Goal: Transaction & Acquisition: Purchase product/service

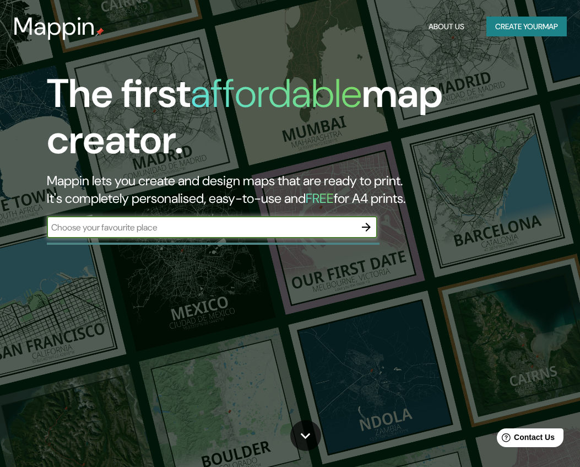
click at [212, 216] on div "​" at bounding box center [212, 227] width 331 height 22
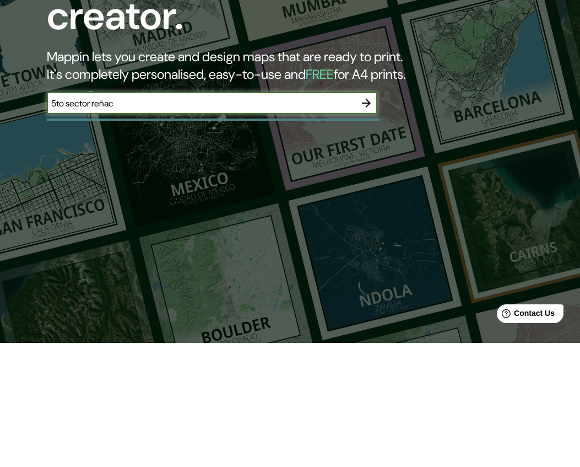
type input "5to sector reñaca"
click at [365, 216] on button "button" at bounding box center [366, 227] width 22 height 22
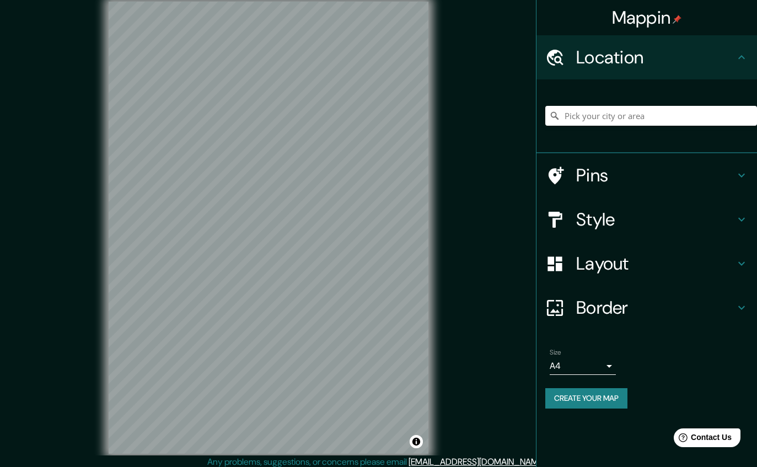
scroll to position [8, 0]
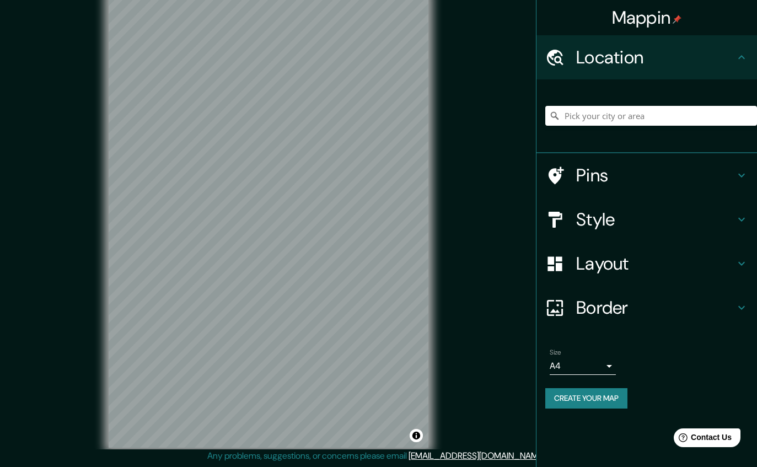
click at [580, 219] on h4 "Style" at bounding box center [655, 219] width 159 height 22
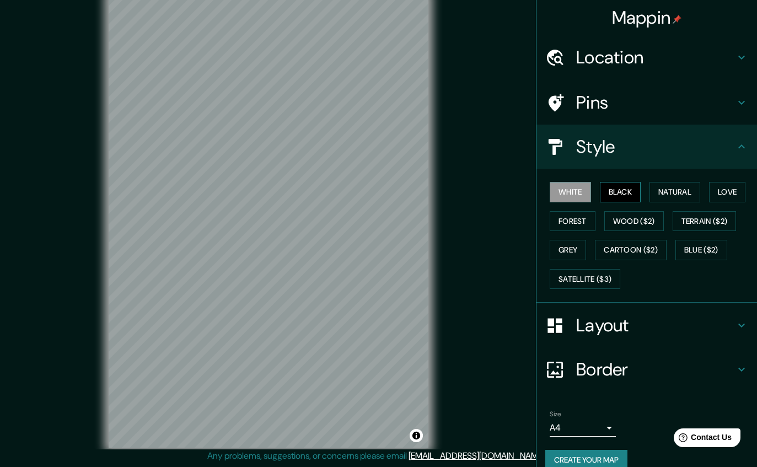
click at [580, 195] on button "Black" at bounding box center [620, 192] width 41 height 20
click at [580, 191] on button "Natural" at bounding box center [674, 192] width 51 height 20
click at [566, 192] on button "White" at bounding box center [569, 192] width 41 height 20
click at [580, 186] on button "Love" at bounding box center [727, 192] width 36 height 20
click at [564, 193] on button "White" at bounding box center [569, 192] width 41 height 20
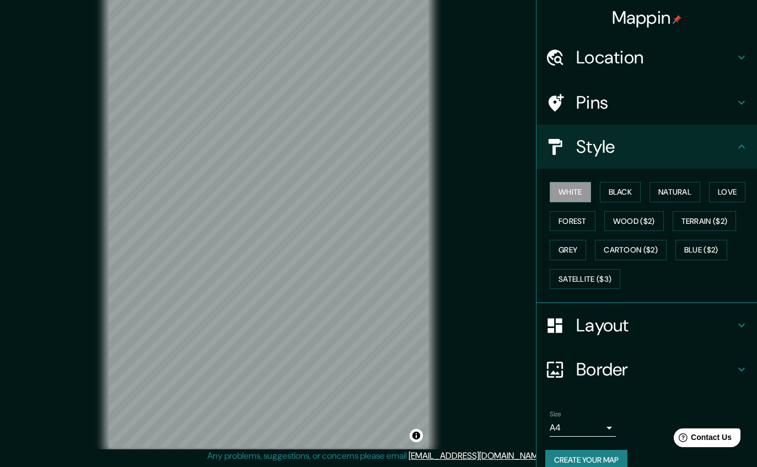
click at [580, 316] on h4 "Layout" at bounding box center [655, 325] width 159 height 22
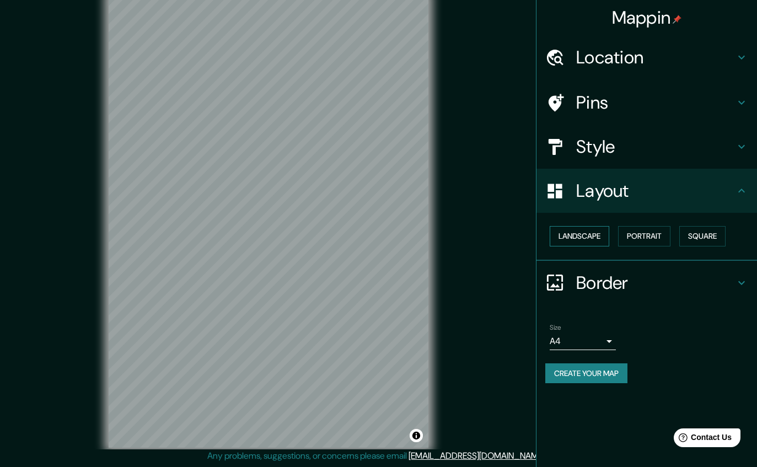
click at [580, 236] on button "Landscape" at bounding box center [579, 236] width 60 height 20
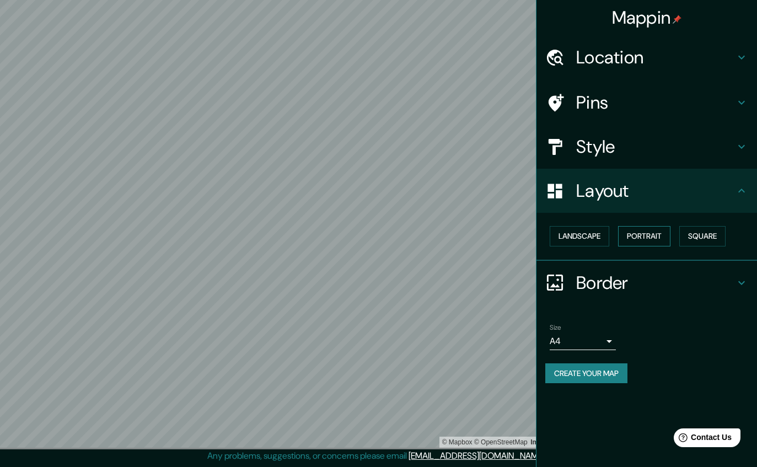
click at [580, 238] on button "Portrait" at bounding box center [644, 236] width 52 height 20
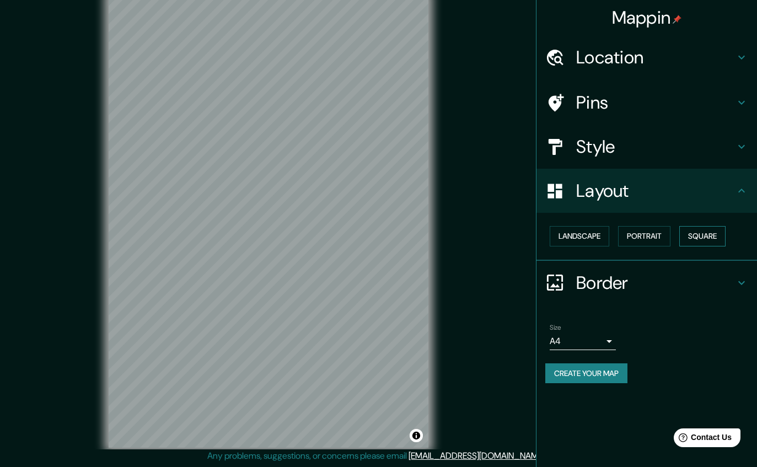
click at [580, 238] on button "Square" at bounding box center [702, 236] width 46 height 20
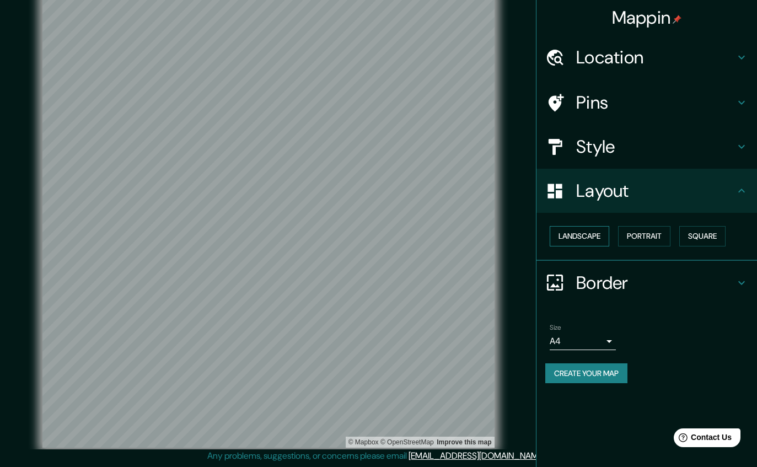
click at [580, 239] on button "Landscape" at bounding box center [579, 236] width 60 height 20
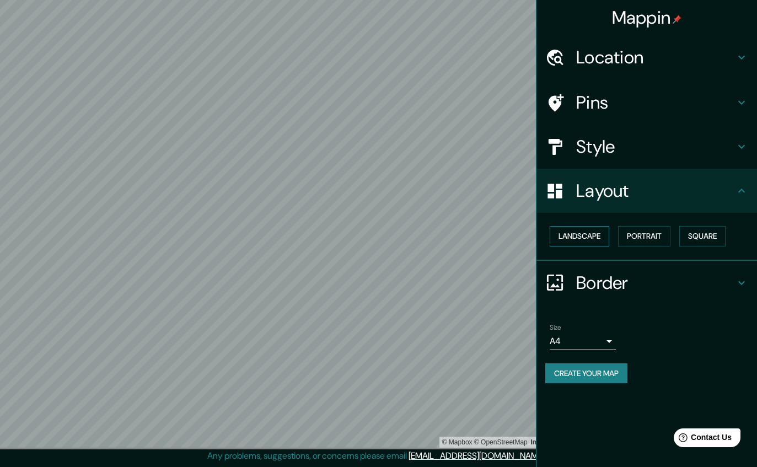
scroll to position [0, 0]
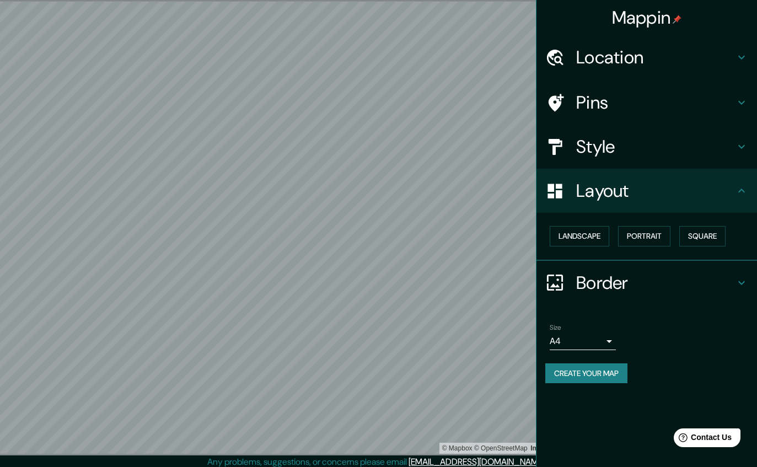
click at [580, 57] on h4 "Location" at bounding box center [655, 57] width 159 height 22
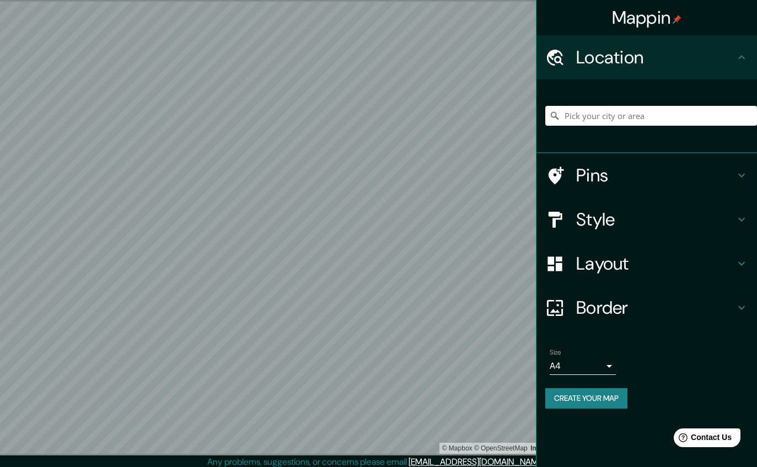
click at [580, 60] on h4 "Location" at bounding box center [655, 57] width 159 height 22
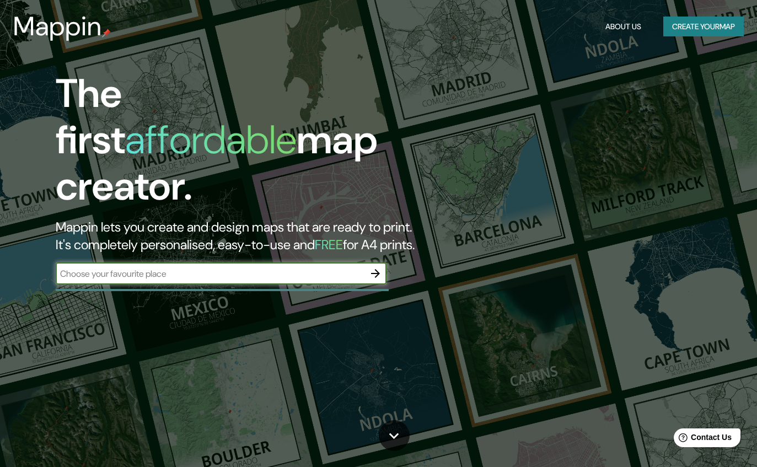
scroll to position [85, 0]
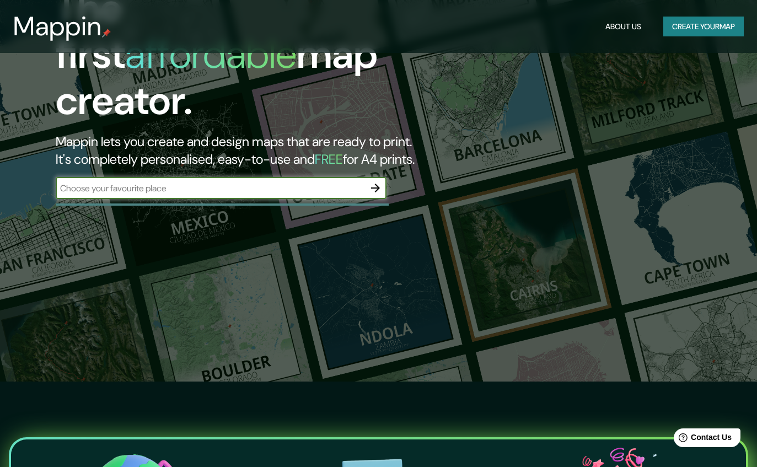
click at [311, 182] on input "text" at bounding box center [210, 188] width 309 height 13
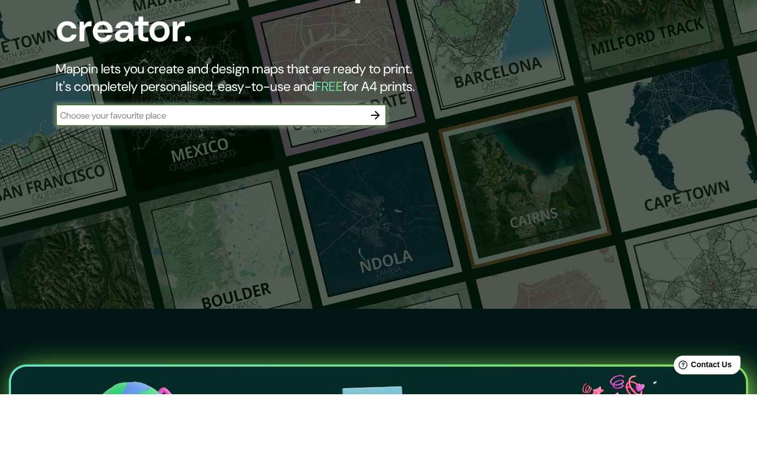
click at [377, 181] on icon "button" at bounding box center [375, 187] width 13 height 13
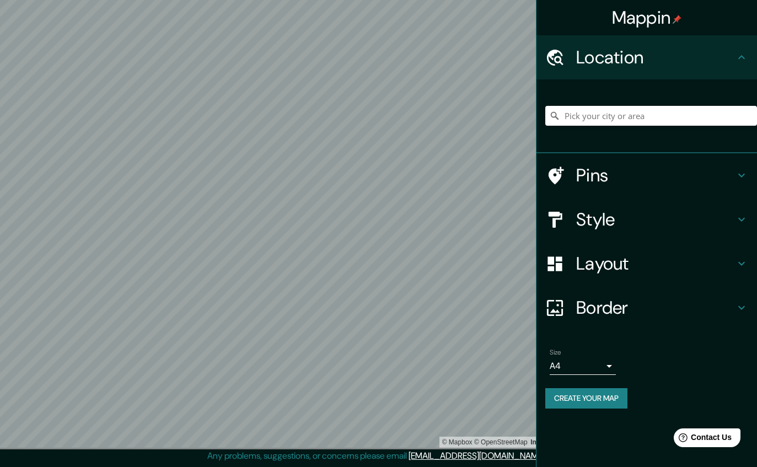
click at [580, 226] on h4 "Style" at bounding box center [655, 219] width 159 height 22
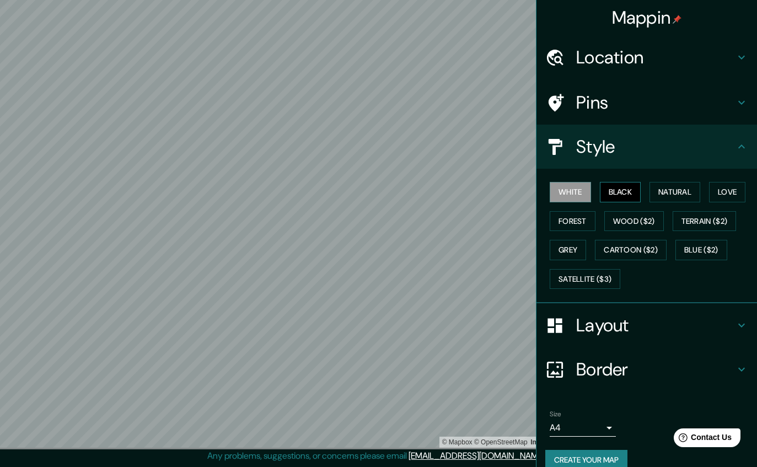
click at [580, 193] on button "Black" at bounding box center [620, 192] width 41 height 20
click at [580, 222] on button "Wood ($2)" at bounding box center [634, 221] width 60 height 20
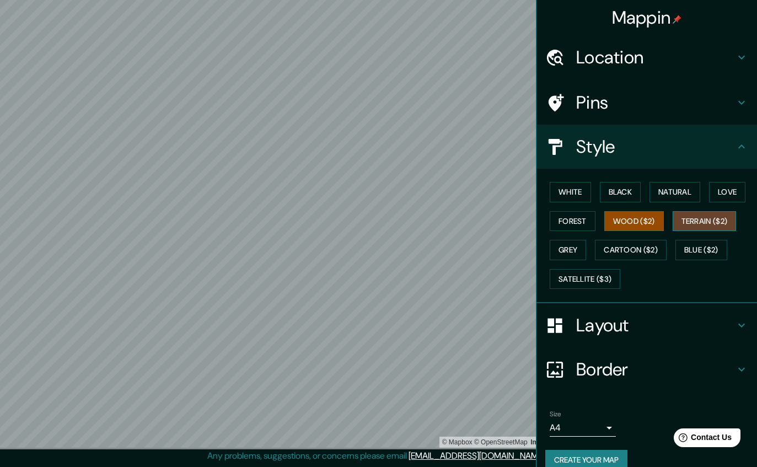
click at [580, 221] on button "Terrain ($2)" at bounding box center [704, 221] width 64 height 20
click at [580, 245] on button "Blue ($2)" at bounding box center [701, 250] width 52 height 20
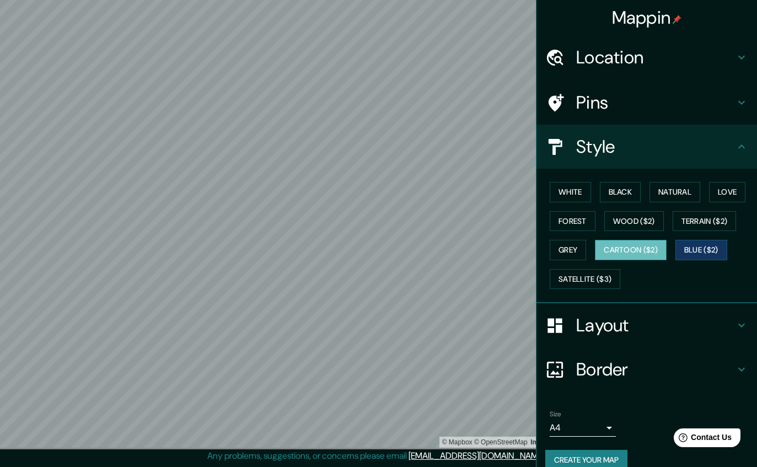
click at [580, 245] on button "Cartoon ($2)" at bounding box center [631, 250] width 72 height 20
click at [580, 215] on button "Terrain ($2)" at bounding box center [704, 221] width 64 height 20
click at [580, 247] on button "Cartoon ($2)" at bounding box center [631, 250] width 72 height 20
click at [575, 251] on button "Grey" at bounding box center [567, 250] width 36 height 20
click at [580, 321] on h4 "Layout" at bounding box center [655, 325] width 159 height 22
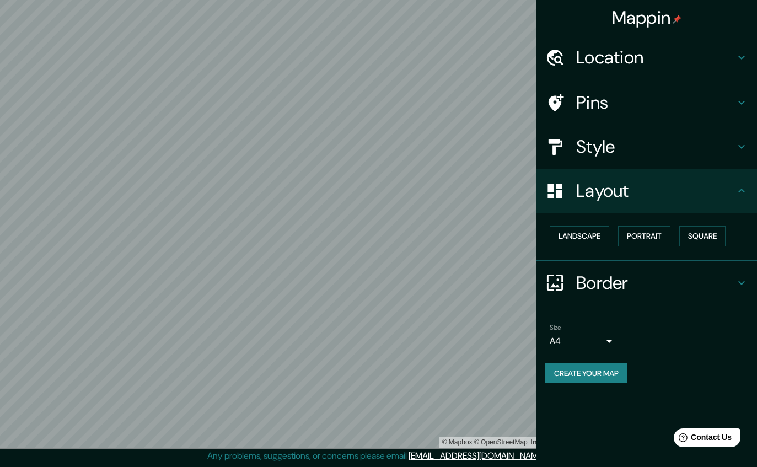
click at [580, 198] on h4 "Layout" at bounding box center [655, 191] width 159 height 22
click at [580, 205] on div "Layout" at bounding box center [646, 191] width 220 height 44
click at [580, 188] on h4 "Layout" at bounding box center [655, 191] width 159 height 22
click at [580, 234] on button "Landscape" at bounding box center [579, 236] width 60 height 20
click at [580, 236] on button "Portrait" at bounding box center [644, 236] width 52 height 20
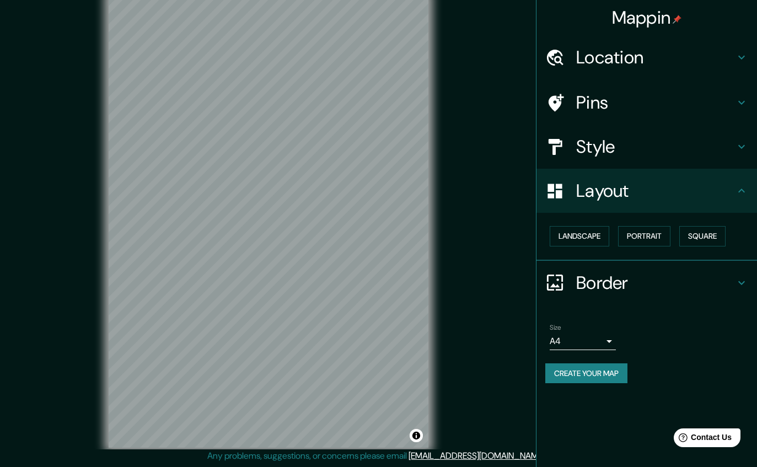
click at [580, 150] on h4 "Style" at bounding box center [655, 147] width 159 height 22
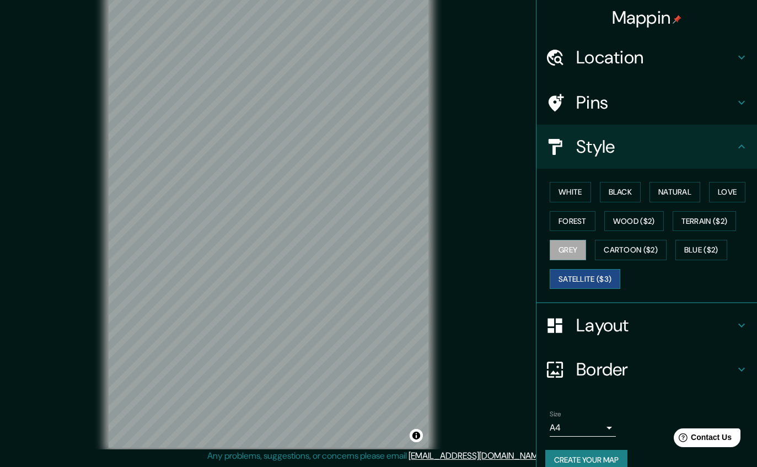
click at [580, 282] on button "Satellite ($3)" at bounding box center [584, 279] width 71 height 20
click at [580, 249] on button "Blue ($2)" at bounding box center [701, 250] width 52 height 20
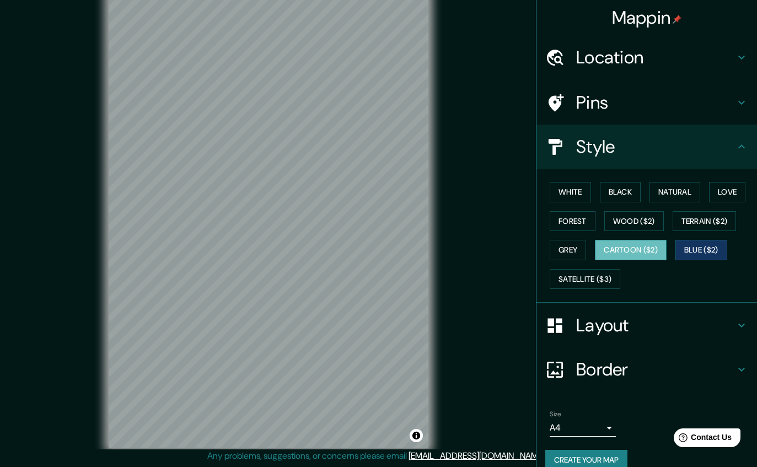
click at [580, 244] on button "Cartoon ($2)" at bounding box center [631, 250] width 72 height 20
click at [580, 217] on button "Terrain ($2)" at bounding box center [704, 221] width 64 height 20
click at [580, 244] on button "Cartoon ($2)" at bounding box center [631, 250] width 72 height 20
click at [580, 188] on button "Natural" at bounding box center [674, 192] width 51 height 20
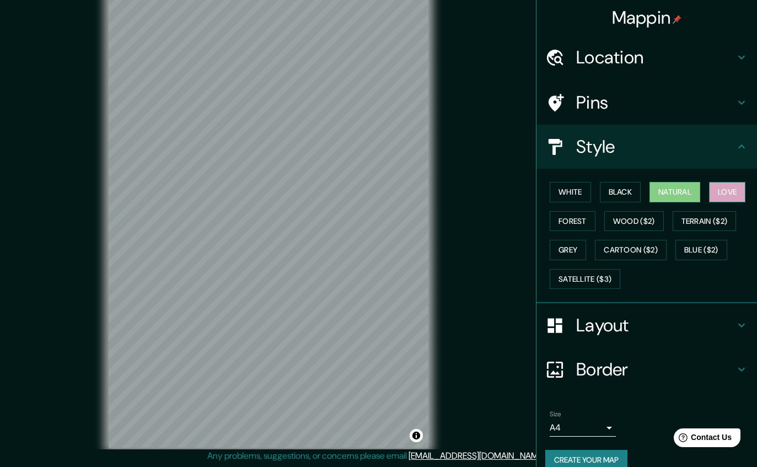
click at [580, 191] on button "Love" at bounding box center [727, 192] width 36 height 20
click at [580, 217] on button "Terrain ($2)" at bounding box center [704, 221] width 64 height 20
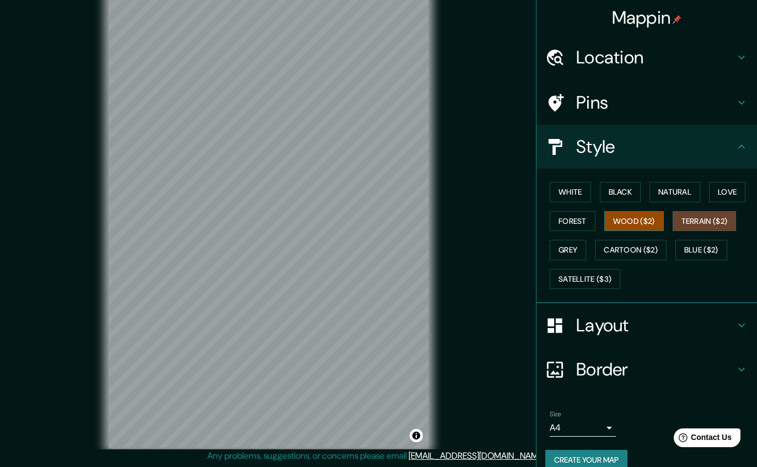
click at [580, 218] on button "Wood ($2)" at bounding box center [634, 221] width 60 height 20
click at [580, 273] on button "Satellite ($3)" at bounding box center [584, 279] width 71 height 20
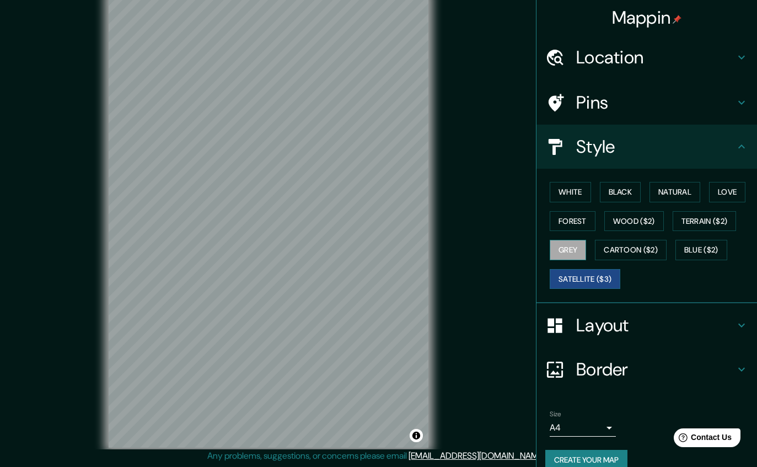
click at [580, 245] on button "Grey" at bounding box center [567, 250] width 36 height 20
click at [580, 253] on button "Cartoon ($2)" at bounding box center [631, 250] width 72 height 20
click at [575, 245] on button "Grey" at bounding box center [567, 250] width 36 height 20
click at [580, 220] on button "Terrain ($2)" at bounding box center [704, 221] width 64 height 20
click at [580, 271] on button "Satellite ($3)" at bounding box center [584, 279] width 71 height 20
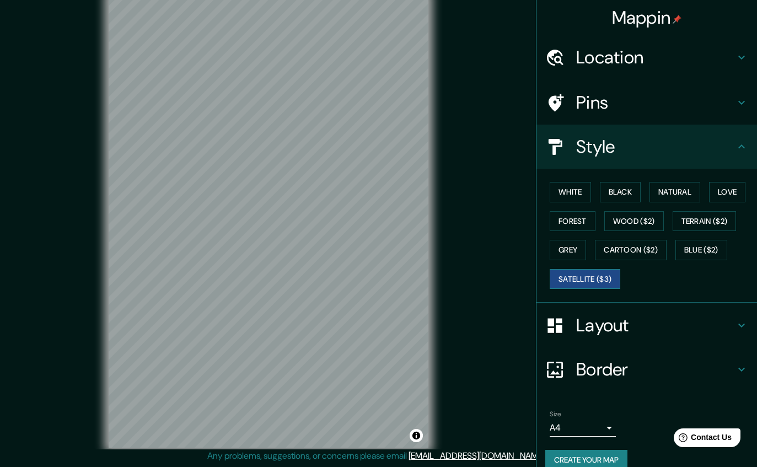
scroll to position [0, 0]
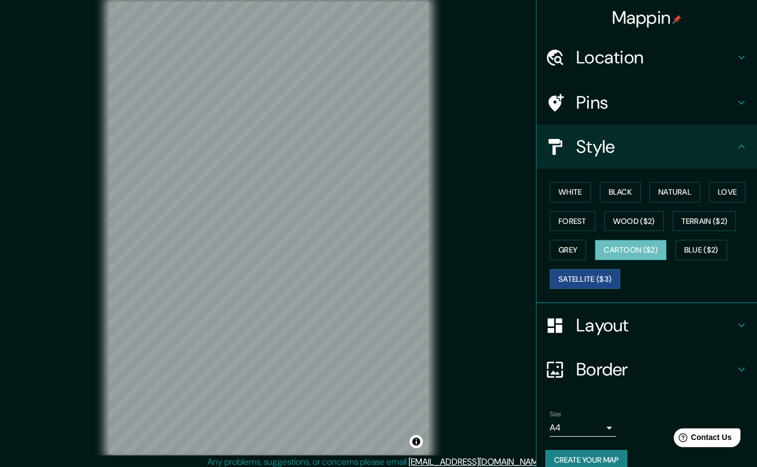
click at [580, 242] on button "Cartoon ($2)" at bounding box center [631, 250] width 72 height 20
click at [580, 250] on button "Blue ($2)" at bounding box center [701, 250] width 52 height 20
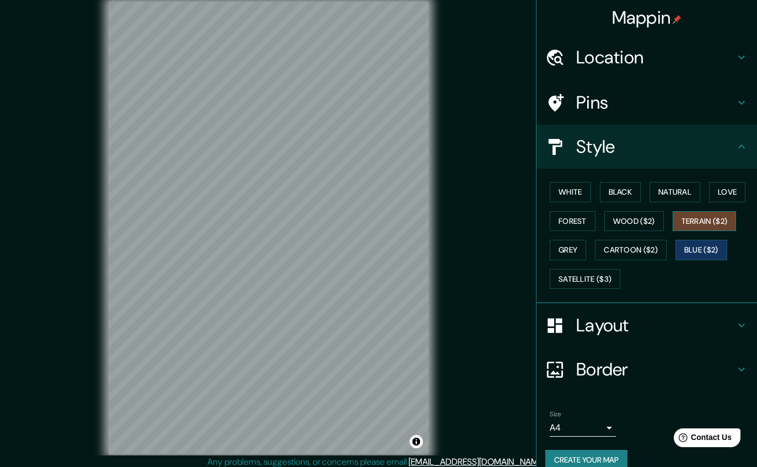
click at [580, 219] on button "Terrain ($2)" at bounding box center [704, 221] width 64 height 20
click at [580, 199] on div "White Black Natural Love Forest Wood ($2) Terrain ($2) Grey Cartoon ($2) Blue (…" at bounding box center [651, 235] width 212 height 116
click at [580, 190] on button "Love" at bounding box center [727, 192] width 36 height 20
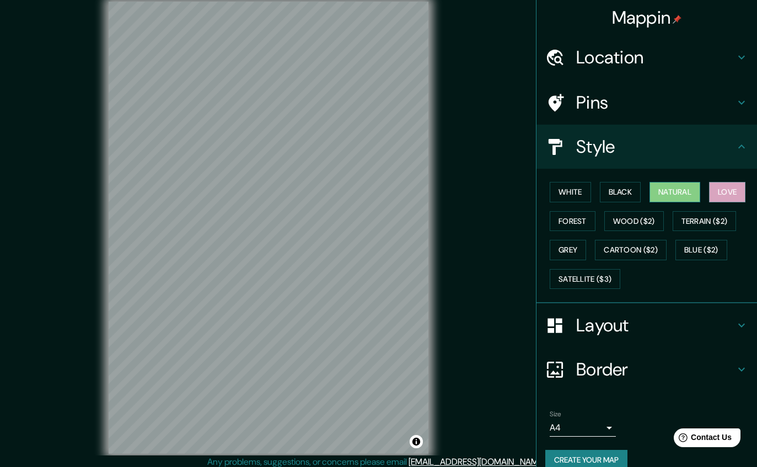
click at [580, 189] on button "Natural" at bounding box center [674, 192] width 51 height 20
click at [580, 198] on button "Black" at bounding box center [620, 192] width 41 height 20
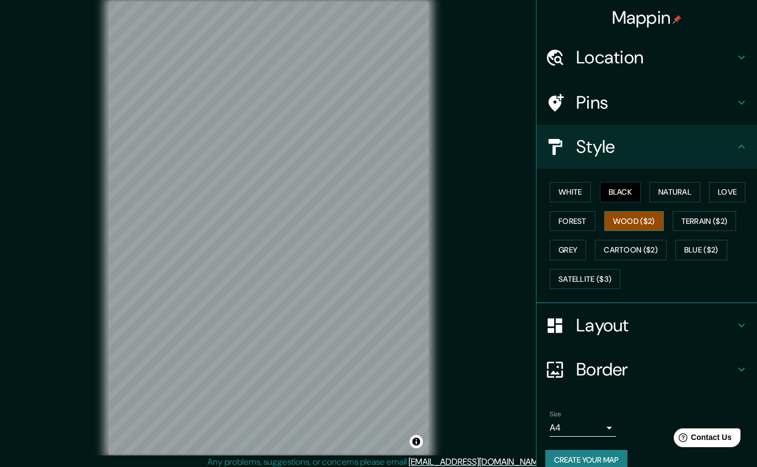
click at [580, 226] on button "Wood ($2)" at bounding box center [634, 221] width 60 height 20
click at [580, 228] on button "Forest" at bounding box center [572, 221] width 46 height 20
click at [580, 236] on div "White Black Natural Love Forest Wood ($2) Terrain ($2) Grey Cartoon ($2) Blue (…" at bounding box center [651, 235] width 212 height 116
click at [580, 238] on div "White Black Natural Love Forest Wood ($2) Terrain ($2) Grey Cartoon ($2) Blue (…" at bounding box center [651, 235] width 212 height 116
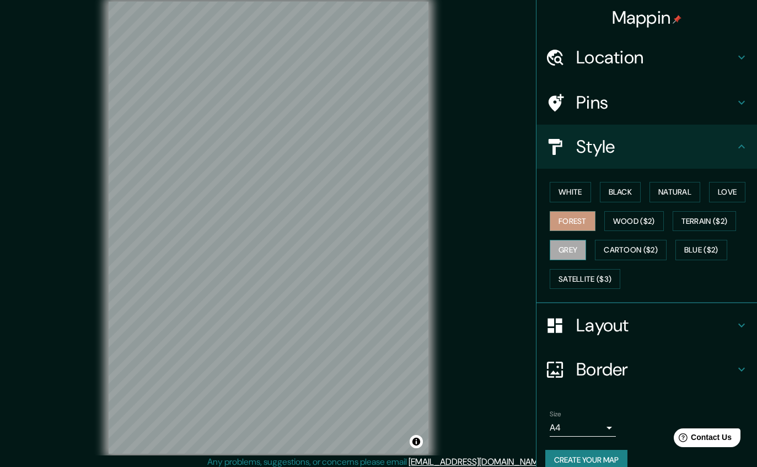
click at [578, 249] on button "Grey" at bounding box center [567, 250] width 36 height 20
click at [580, 456] on button "Create your map" at bounding box center [586, 460] width 82 height 20
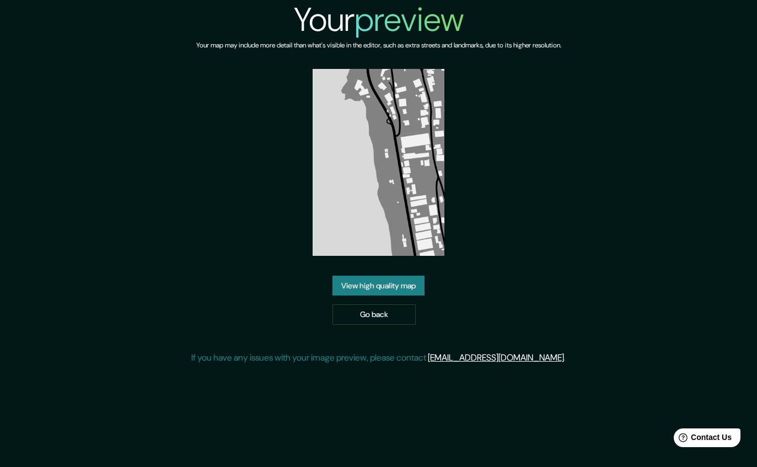
click at [415, 276] on link "View high quality map" at bounding box center [378, 286] width 92 height 20
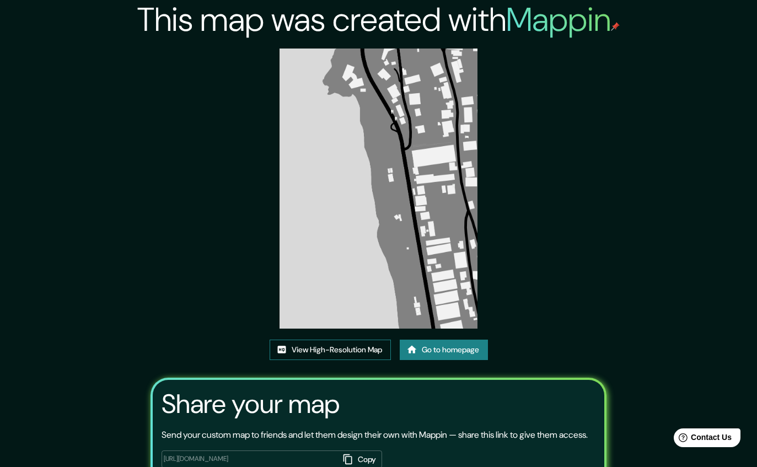
click at [349, 360] on link "View High-Resolution Map" at bounding box center [329, 349] width 121 height 20
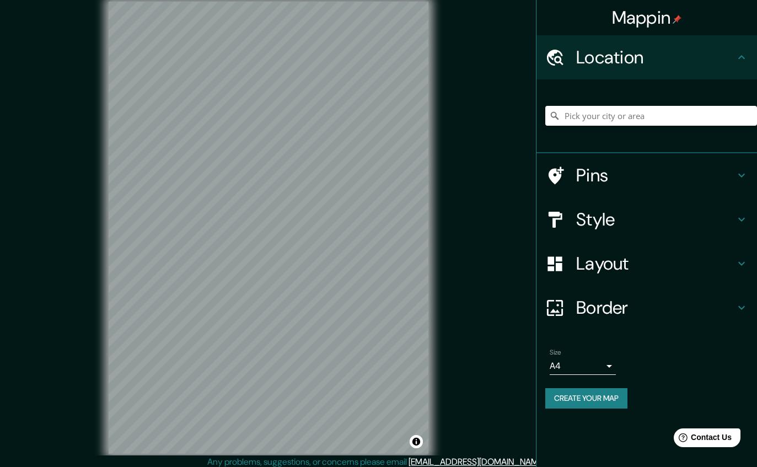
click at [666, 224] on h4 "Style" at bounding box center [655, 219] width 159 height 22
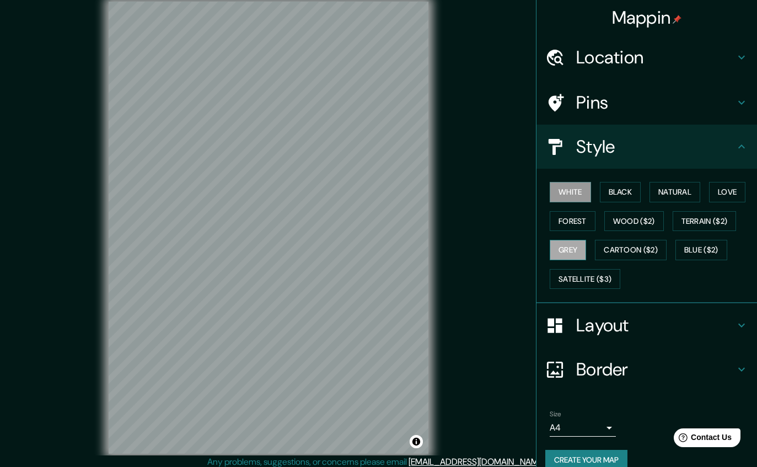
click at [582, 249] on button "Grey" at bounding box center [567, 250] width 36 height 20
click at [579, 222] on button "Forest" at bounding box center [572, 221] width 46 height 20
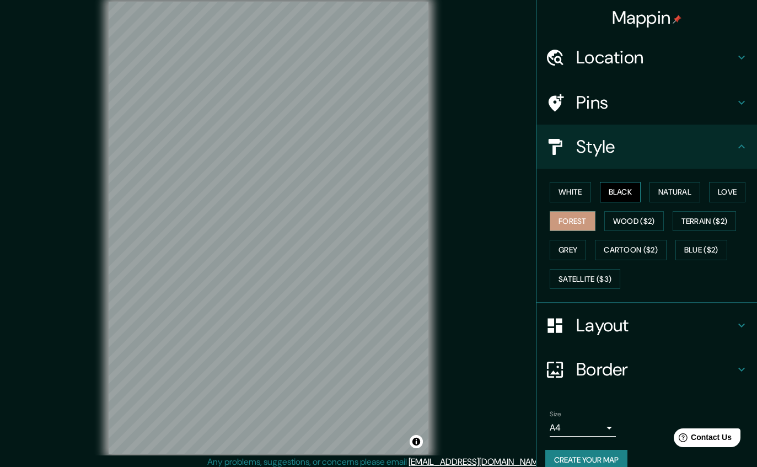
click at [622, 196] on button "Black" at bounding box center [620, 192] width 41 height 20
click at [675, 193] on button "Natural" at bounding box center [674, 192] width 51 height 20
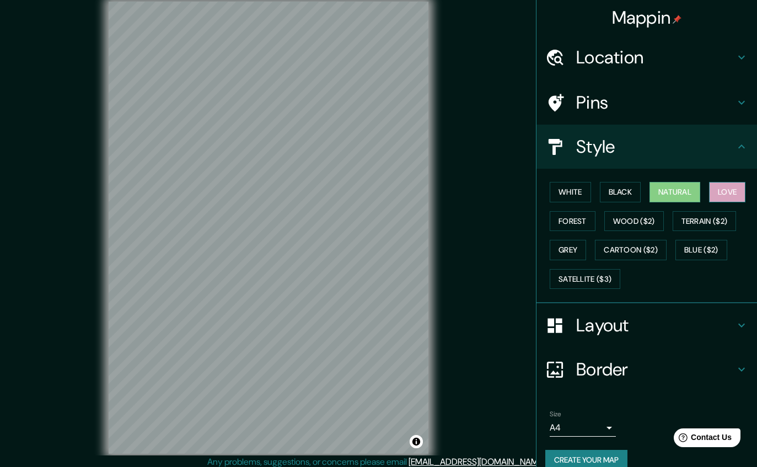
click at [730, 192] on button "Love" at bounding box center [727, 192] width 36 height 20
click at [729, 211] on button "Terrain ($2)" at bounding box center [704, 221] width 64 height 20
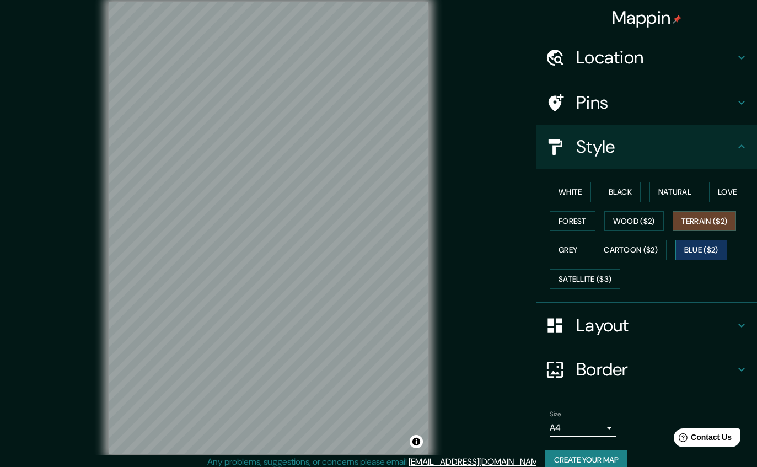
click at [715, 240] on button "Blue ($2)" at bounding box center [701, 250] width 52 height 20
click at [693, 224] on button "Terrain ($2)" at bounding box center [704, 221] width 64 height 20
click at [729, 197] on button "Love" at bounding box center [727, 192] width 36 height 20
click at [721, 235] on div "White Black Natural Love Forest Wood ($2) Terrain ($2) Grey Cartoon ($2) Blue (…" at bounding box center [651, 235] width 212 height 116
click at [714, 255] on button "Blue ($2)" at bounding box center [701, 250] width 52 height 20
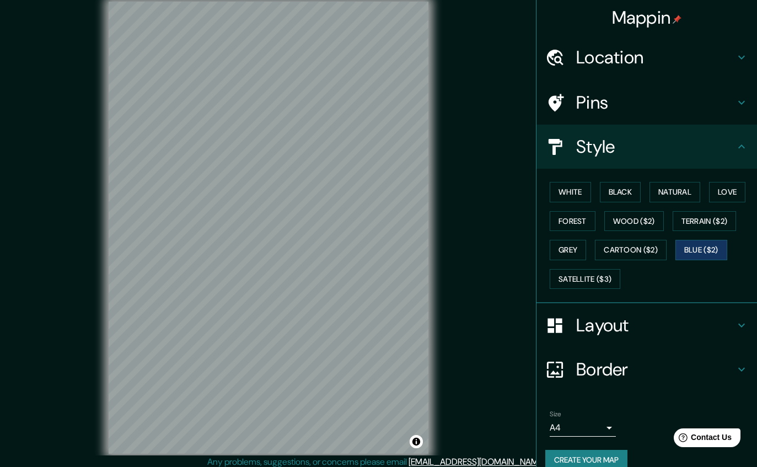
click at [643, 240] on button "Cartoon ($2)" at bounding box center [631, 250] width 72 height 20
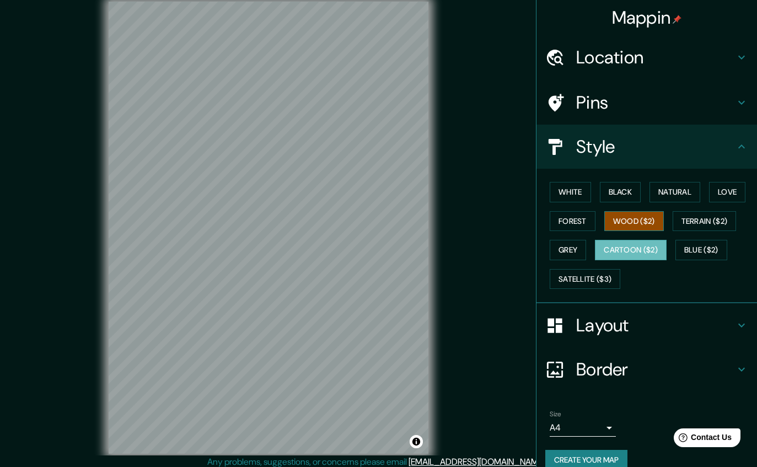
click at [639, 227] on button "Wood ($2)" at bounding box center [634, 221] width 60 height 20
click at [634, 249] on button "Cartoon ($2)" at bounding box center [631, 250] width 72 height 20
click at [636, 226] on button "Wood ($2)" at bounding box center [634, 221] width 60 height 20
click at [586, 224] on button "Forest" at bounding box center [572, 221] width 46 height 20
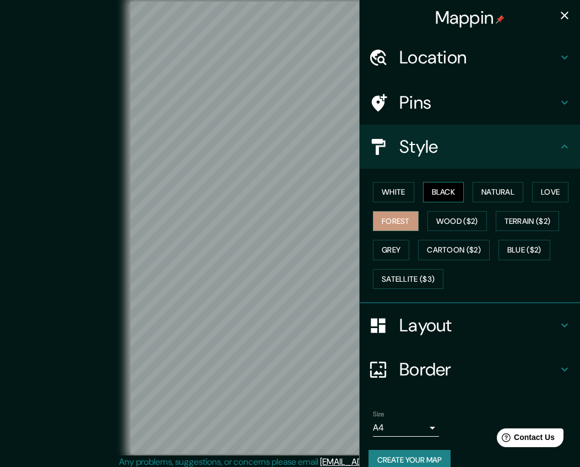
click at [452, 193] on button "Black" at bounding box center [443, 192] width 41 height 20
click at [492, 187] on button "Natural" at bounding box center [498, 192] width 51 height 20
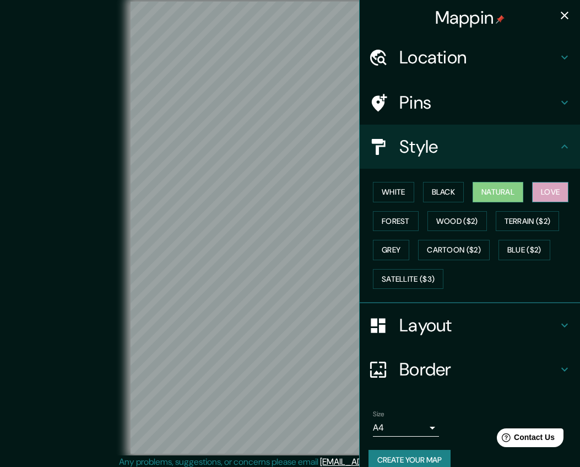
click at [562, 187] on button "Love" at bounding box center [550, 192] width 36 height 20
click at [492, 195] on button "Natural" at bounding box center [498, 192] width 51 height 20
click at [435, 199] on button "Black" at bounding box center [443, 192] width 41 height 20
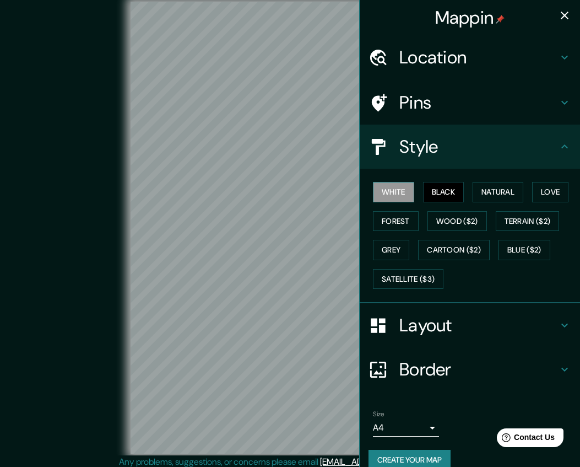
click at [400, 198] on button "White" at bounding box center [393, 192] width 41 height 20
click at [395, 222] on button "Forest" at bounding box center [396, 221] width 46 height 20
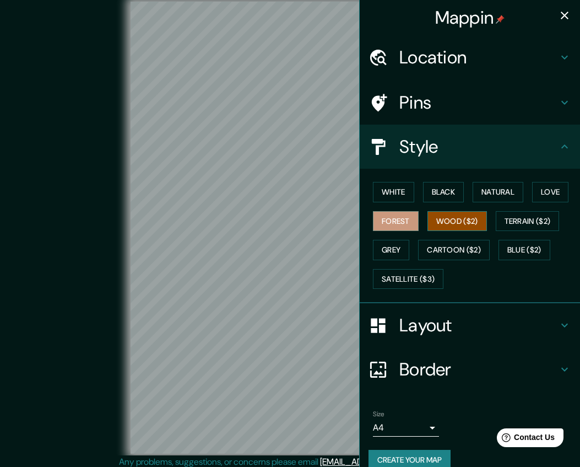
click at [455, 228] on button "Wood ($2)" at bounding box center [458, 221] width 60 height 20
click at [409, 252] on button "Grey" at bounding box center [391, 250] width 36 height 20
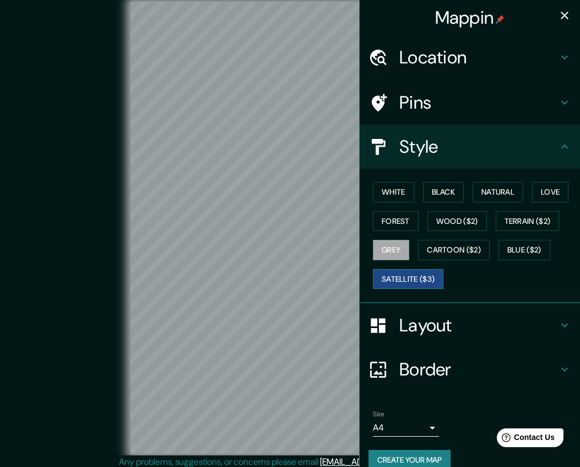
click at [405, 279] on button "Satellite ($3)" at bounding box center [408, 279] width 71 height 20
click at [460, 252] on button "Cartoon ($2)" at bounding box center [454, 250] width 72 height 20
click at [436, 277] on button "Satellite ($3)" at bounding box center [408, 279] width 71 height 20
click at [402, 254] on button "Grey" at bounding box center [391, 250] width 36 height 20
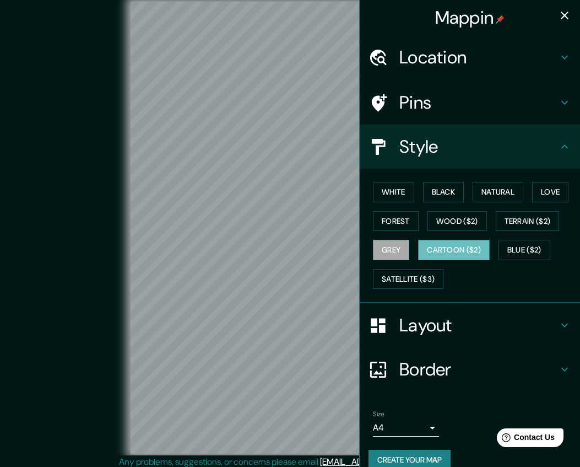
click at [458, 247] on button "Cartoon ($2)" at bounding box center [454, 250] width 72 height 20
click at [458, 227] on button "Wood ($2)" at bounding box center [458, 221] width 60 height 20
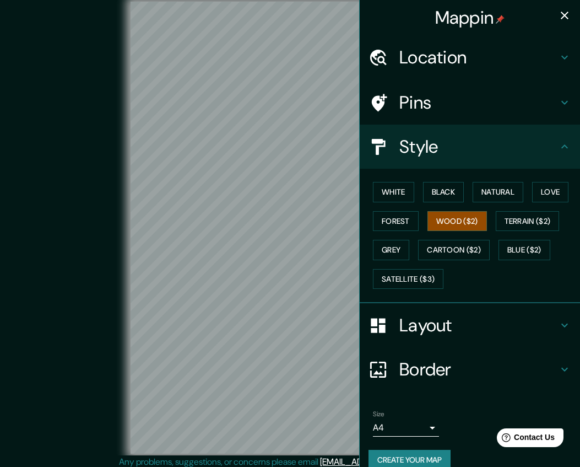
click at [418, 219] on button "Forest" at bounding box center [396, 221] width 46 height 20
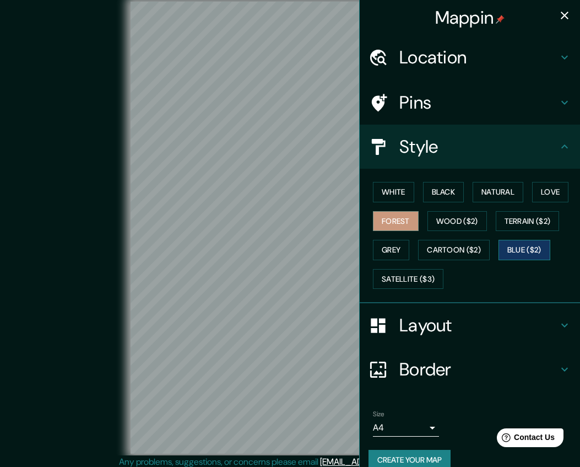
click at [520, 256] on button "Blue ($2)" at bounding box center [525, 250] width 52 height 20
click at [445, 196] on button "Black" at bounding box center [443, 192] width 41 height 20
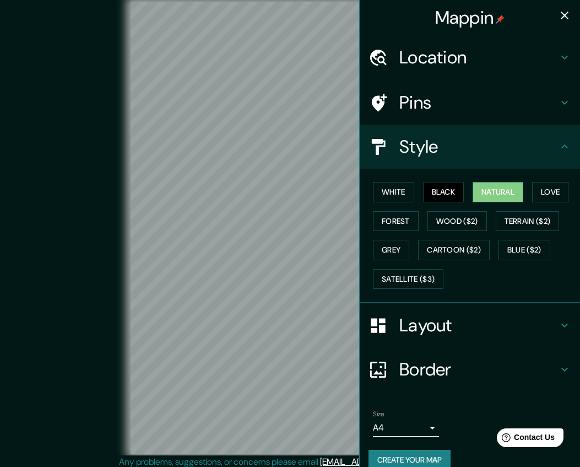
click at [509, 191] on button "Natural" at bounding box center [498, 192] width 51 height 20
click at [544, 221] on button "Terrain ($2)" at bounding box center [528, 221] width 64 height 20
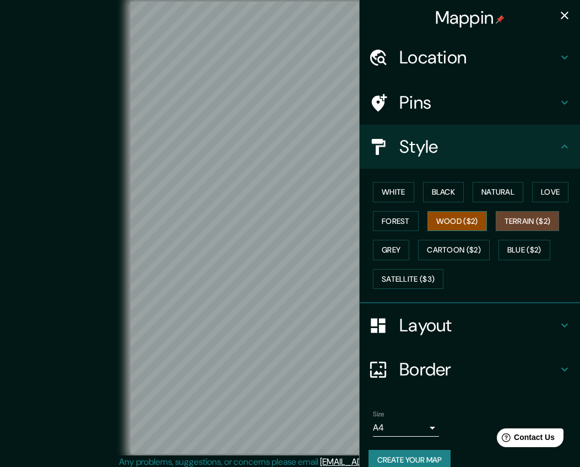
click at [462, 223] on button "Wood ($2)" at bounding box center [458, 221] width 60 height 20
click at [408, 227] on button "Forest" at bounding box center [396, 221] width 46 height 20
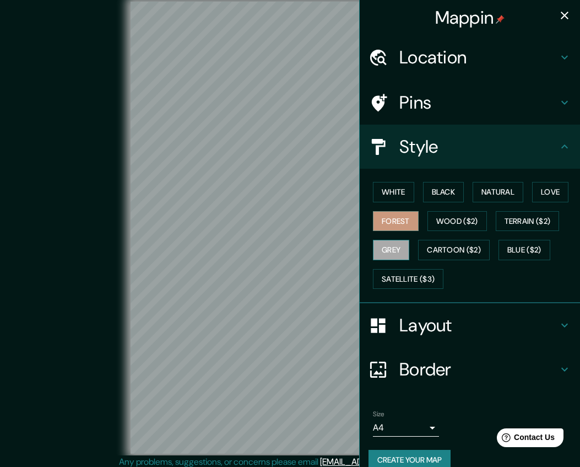
click at [403, 241] on button "Grey" at bounding box center [391, 250] width 36 height 20
click at [414, 276] on button "Satellite ($3)" at bounding box center [408, 279] width 71 height 20
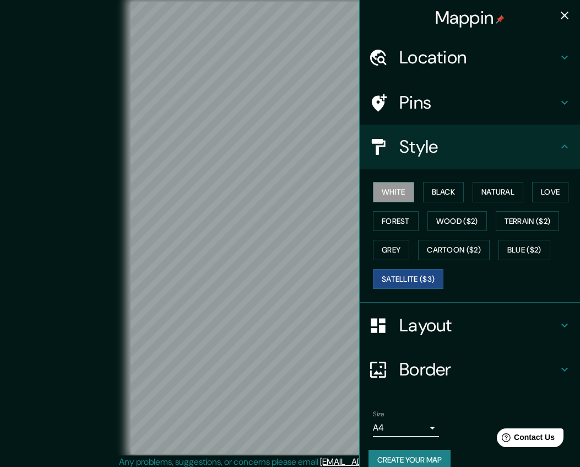
click at [398, 199] on button "White" at bounding box center [393, 192] width 41 height 20
click at [425, 198] on button "Black" at bounding box center [443, 192] width 41 height 20
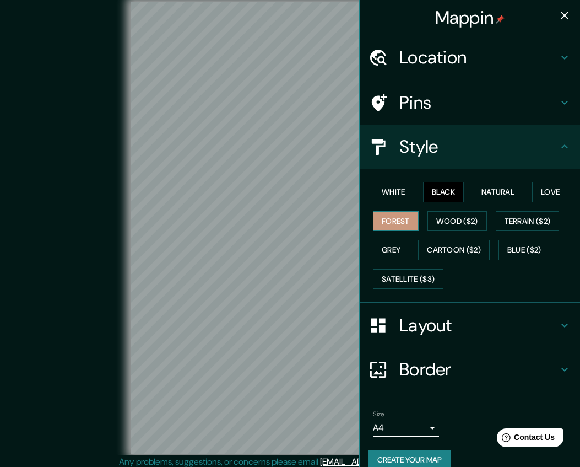
click at [402, 225] on button "Forest" at bounding box center [396, 221] width 46 height 20
click at [441, 224] on button "Wood ($2)" at bounding box center [458, 221] width 60 height 20
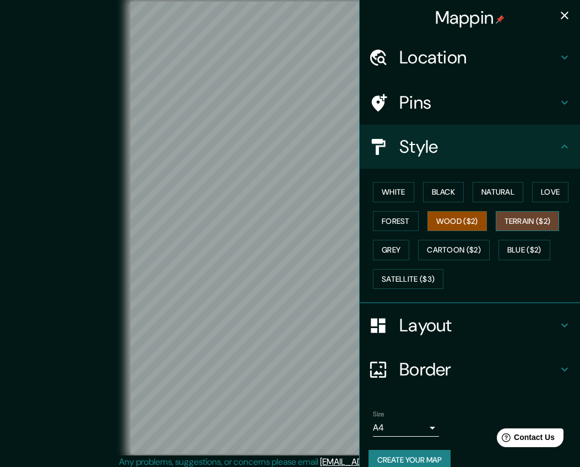
click at [520, 224] on button "Terrain ($2)" at bounding box center [528, 221] width 64 height 20
click at [513, 252] on button "Blue ($2)" at bounding box center [525, 250] width 52 height 20
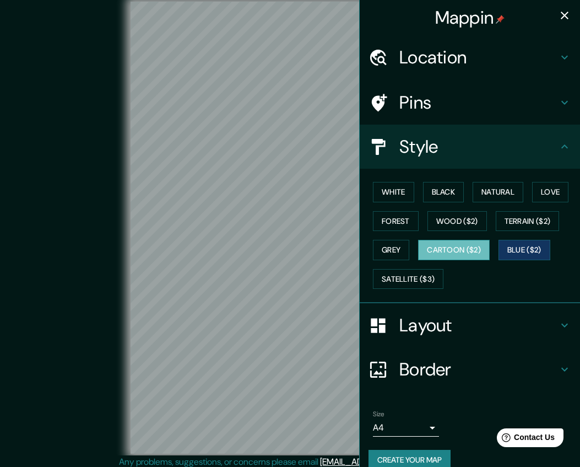
click at [472, 253] on button "Cartoon ($2)" at bounding box center [454, 250] width 72 height 20
click at [555, 199] on button "Love" at bounding box center [550, 192] width 36 height 20
click at [523, 253] on button "Blue ($2)" at bounding box center [525, 250] width 52 height 20
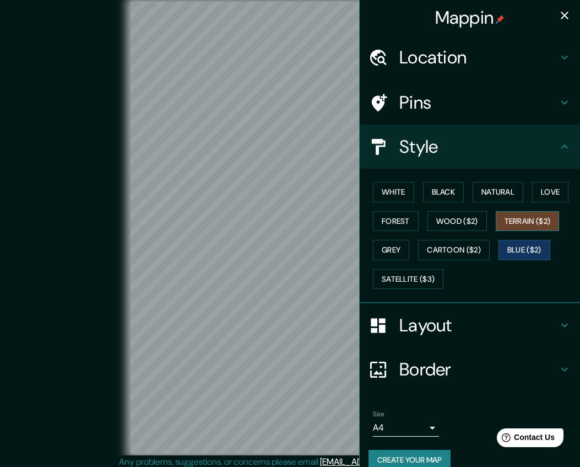
click at [543, 227] on button "Terrain ($2)" at bounding box center [528, 221] width 64 height 20
click at [508, 256] on button "Blue ($2)" at bounding box center [525, 250] width 52 height 20
click at [533, 226] on button "Terrain ($2)" at bounding box center [528, 221] width 64 height 20
click at [479, 248] on button "Cartoon ($2)" at bounding box center [454, 250] width 72 height 20
click at [535, 222] on button "Terrain ($2)" at bounding box center [528, 221] width 64 height 20
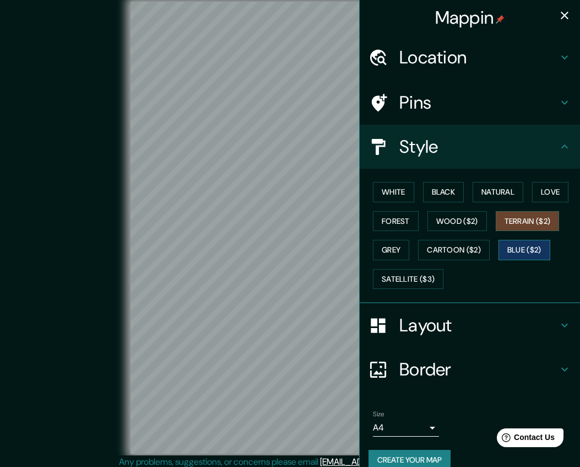
click at [524, 251] on button "Blue ($2)" at bounding box center [525, 250] width 52 height 20
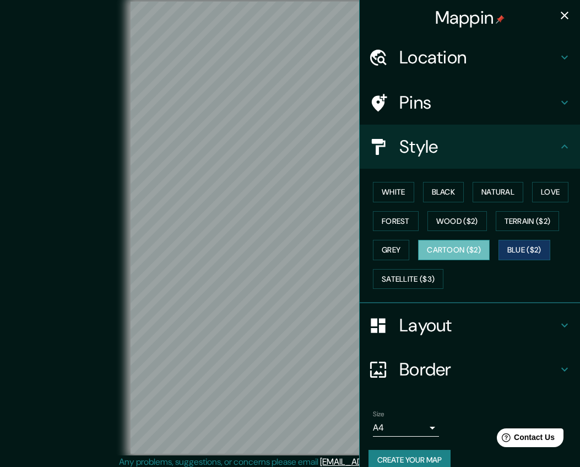
click at [467, 252] on button "Cartoon ($2)" at bounding box center [454, 250] width 72 height 20
click at [74, 272] on div "© Mapbox © OpenStreetMap Improve this map" at bounding box center [290, 228] width 522 height 420
click at [398, 199] on button "White" at bounding box center [393, 192] width 41 height 20
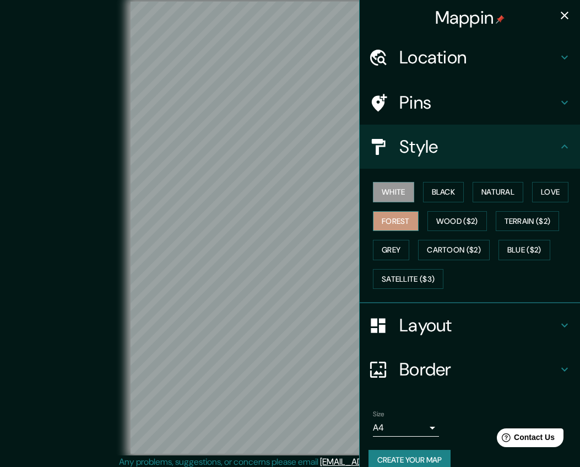
click at [404, 225] on button "Forest" at bounding box center [396, 221] width 46 height 20
click at [463, 219] on button "Wood ($2)" at bounding box center [458, 221] width 60 height 20
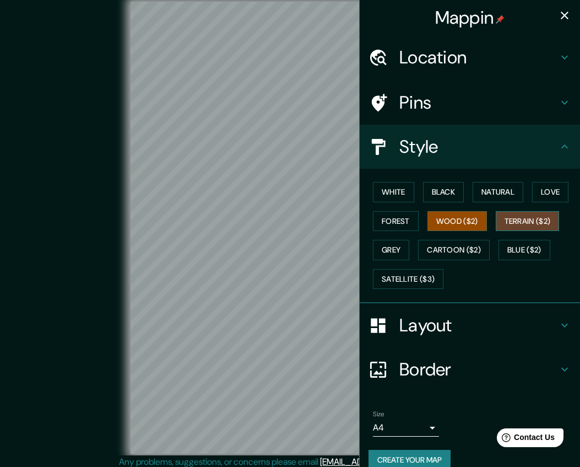
click at [533, 227] on button "Terrain ($2)" at bounding box center [528, 221] width 64 height 20
click at [552, 194] on button "Love" at bounding box center [550, 192] width 36 height 20
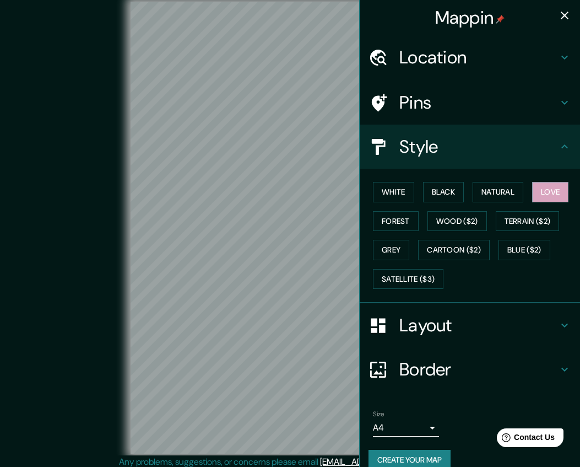
click at [426, 234] on div "White Black Natural Love Forest Wood ($2) Terrain ($2) Grey Cartoon ($2) Blue (…" at bounding box center [475, 235] width 212 height 116
click at [395, 227] on button "Forest" at bounding box center [396, 221] width 46 height 20
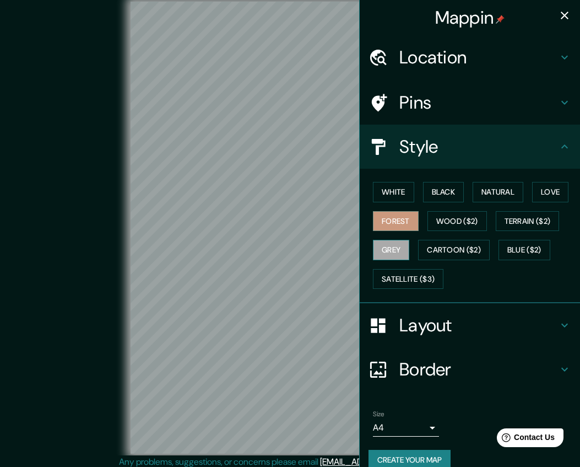
click at [398, 251] on button "Grey" at bounding box center [391, 250] width 36 height 20
click at [393, 226] on button "Forest" at bounding box center [396, 221] width 46 height 20
click at [403, 251] on button "Grey" at bounding box center [391, 250] width 36 height 20
click at [415, 281] on button "Satellite ($3)" at bounding box center [408, 279] width 71 height 20
click at [390, 249] on button "Grey" at bounding box center [391, 250] width 36 height 20
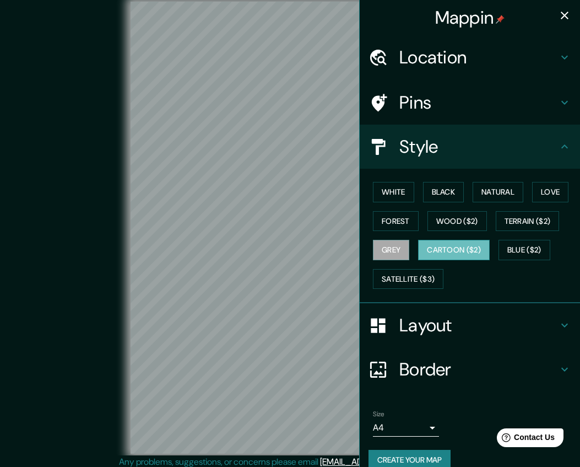
click at [430, 243] on button "Cartoon ($2)" at bounding box center [454, 250] width 72 height 20
click at [508, 243] on button "Blue ($2)" at bounding box center [525, 250] width 52 height 20
